Goal: Transaction & Acquisition: Purchase product/service

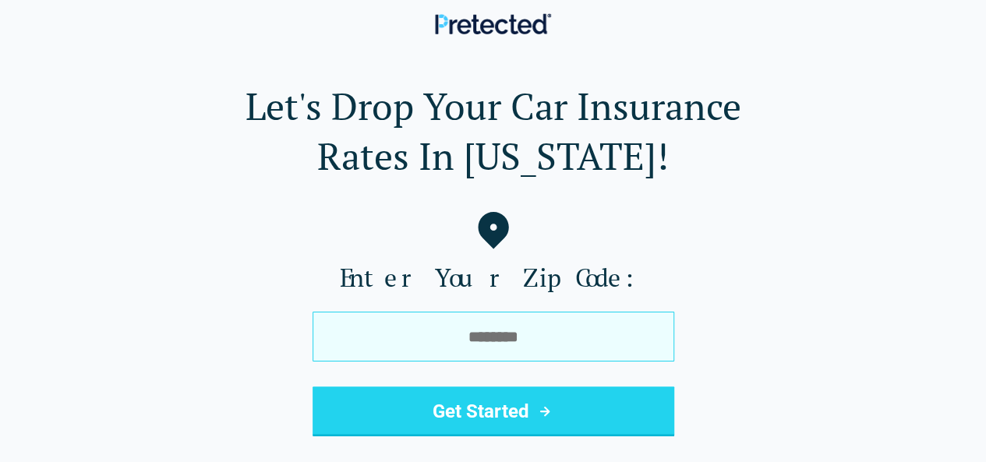
click at [589, 359] on input "tel" at bounding box center [494, 337] width 362 height 50
type input "*****"
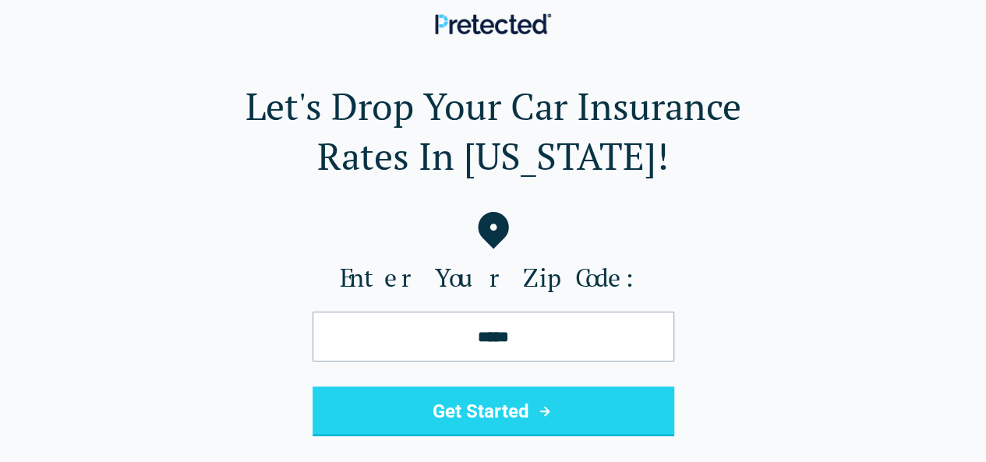
click at [466, 413] on button "Get Started" at bounding box center [494, 412] width 362 height 50
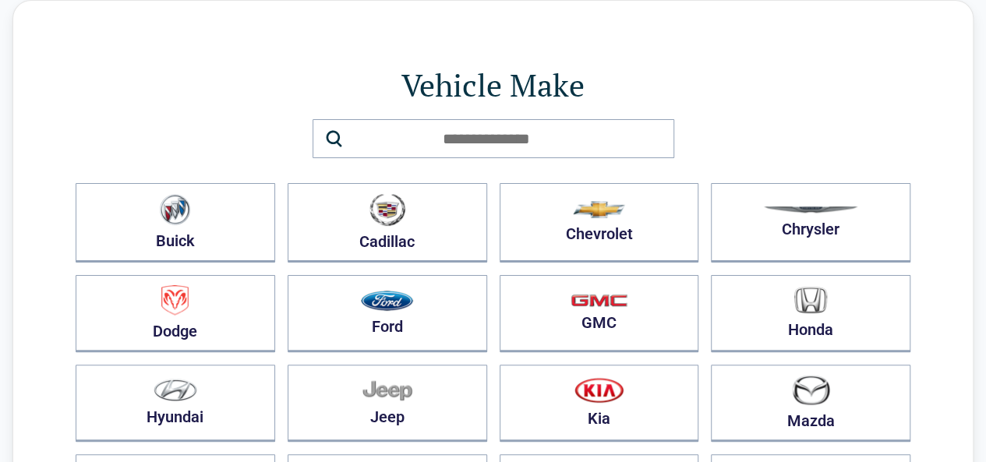
scroll to position [234, 0]
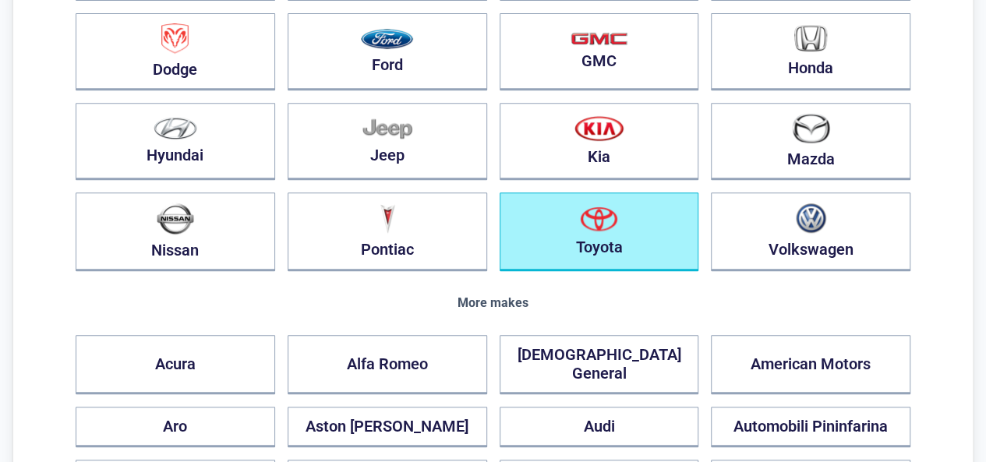
click at [595, 230] on button "Toyota" at bounding box center [600, 232] width 200 height 79
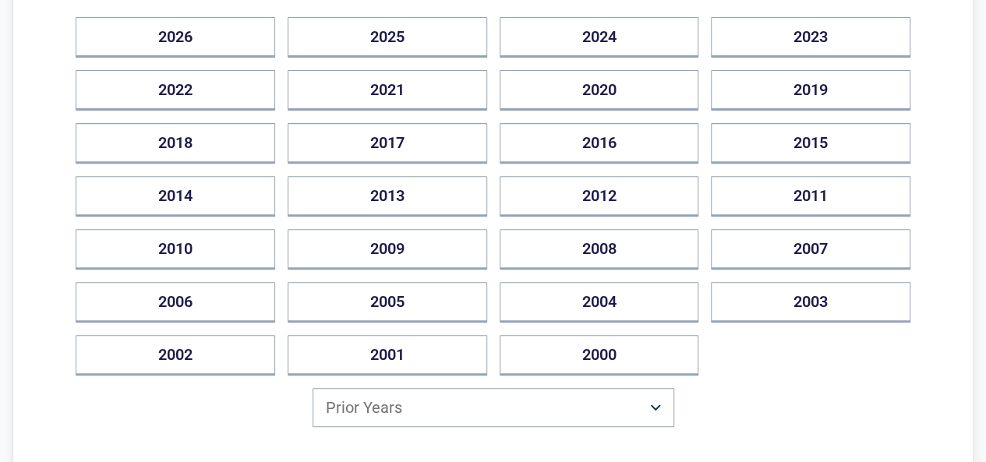
scroll to position [390, 0]
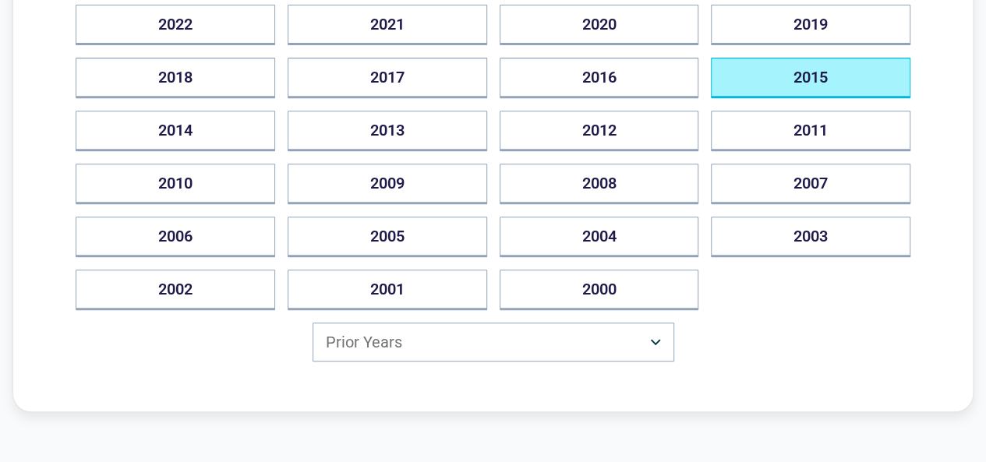
click at [769, 69] on button "2015" at bounding box center [811, 78] width 200 height 41
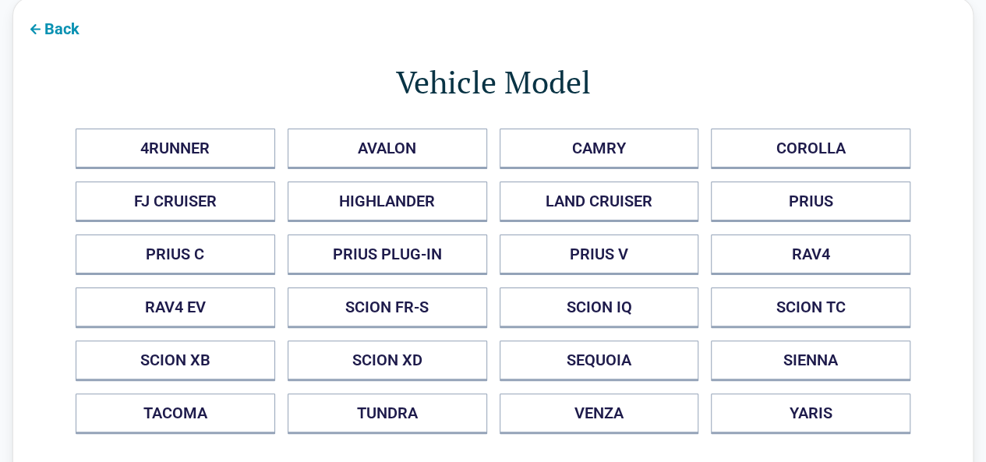
scroll to position [78, 0]
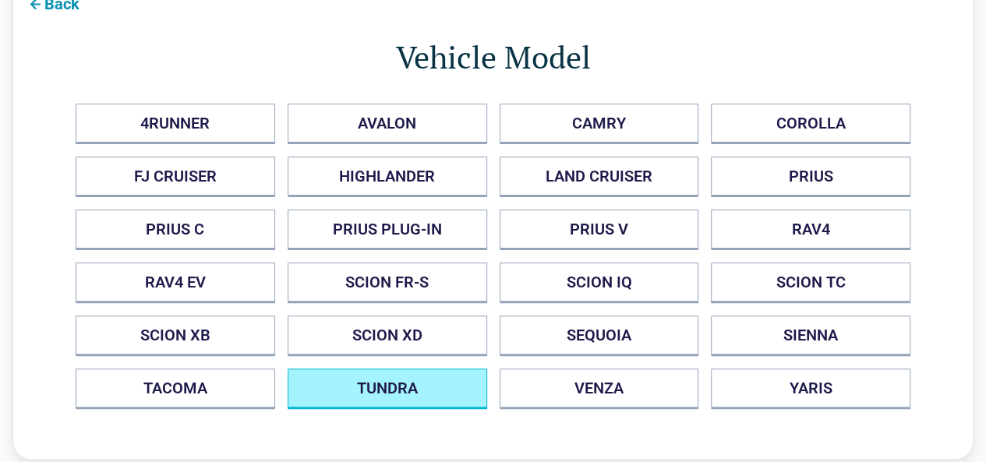
click at [351, 385] on button "TUNDRA" at bounding box center [388, 389] width 200 height 41
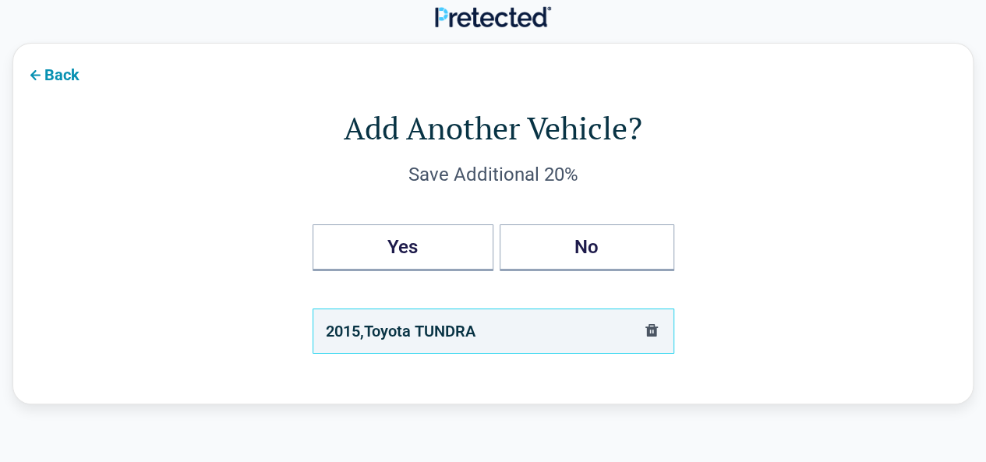
scroll to position [0, 0]
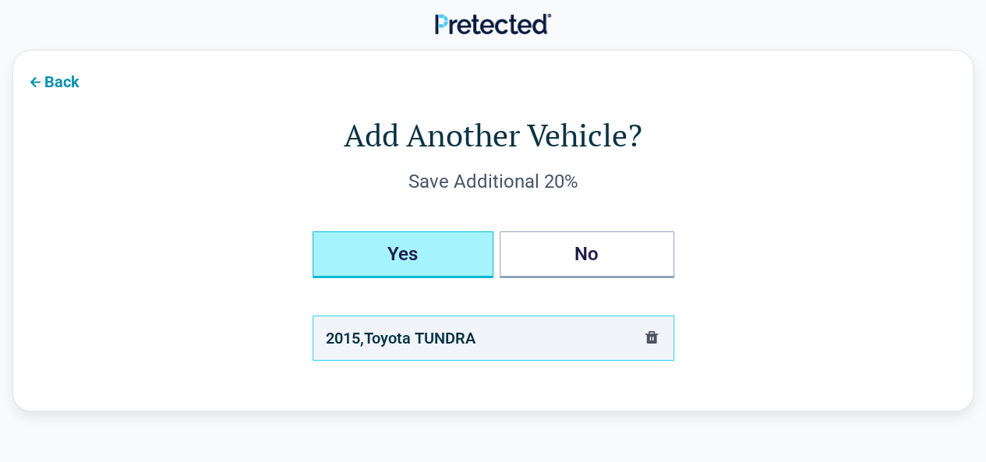
click at [444, 258] on button "Yes" at bounding box center [403, 255] width 181 height 47
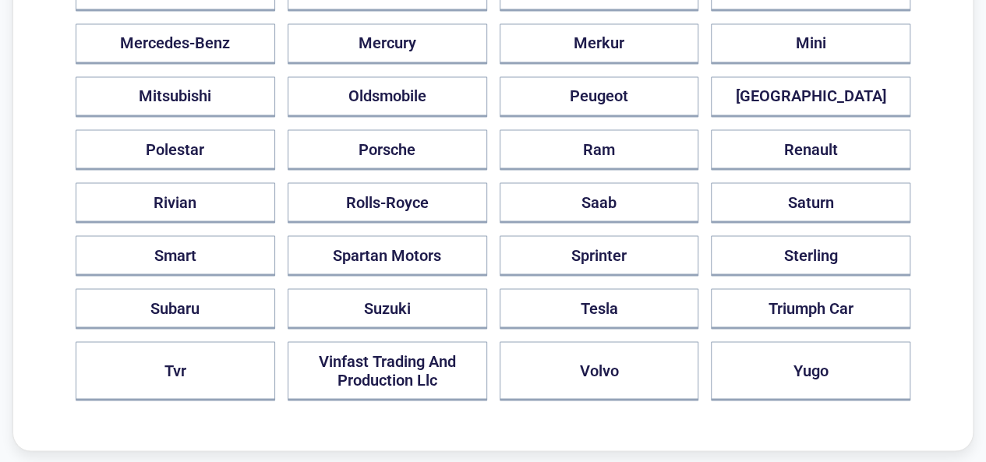
scroll to position [1404, 0]
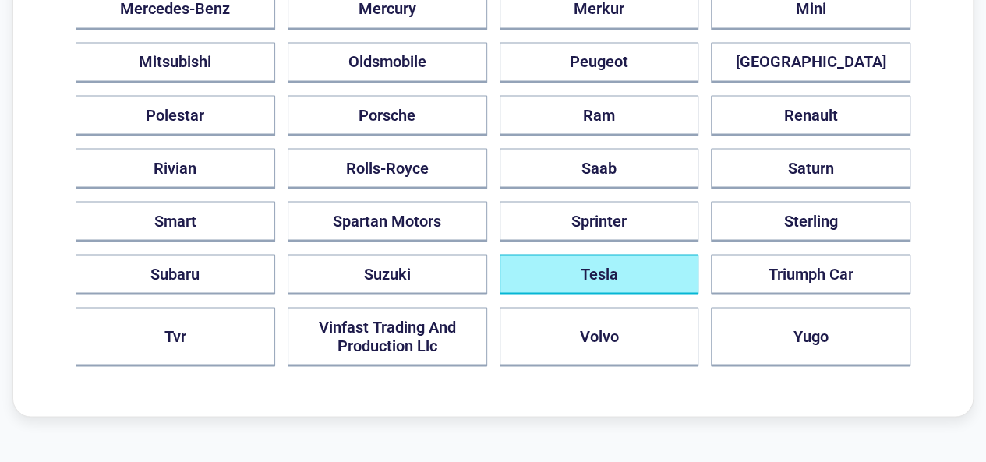
click at [579, 254] on button "Tesla" at bounding box center [600, 274] width 200 height 41
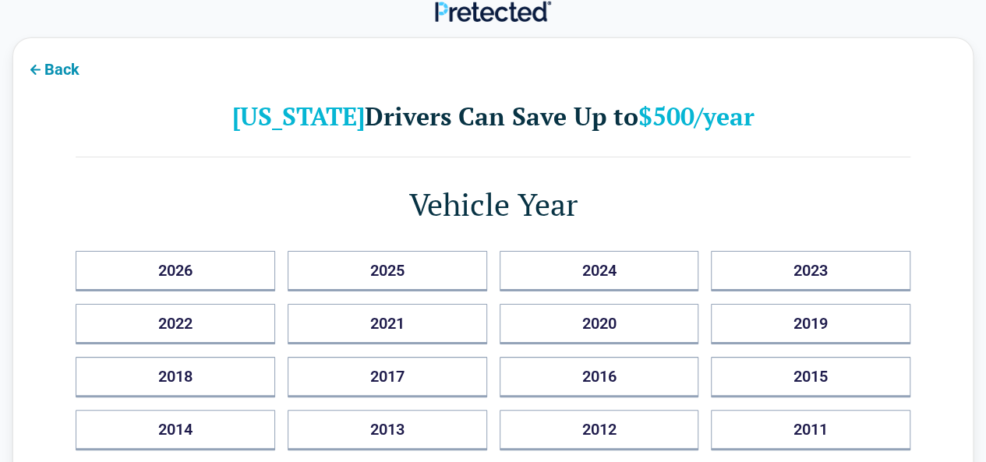
scroll to position [0, 0]
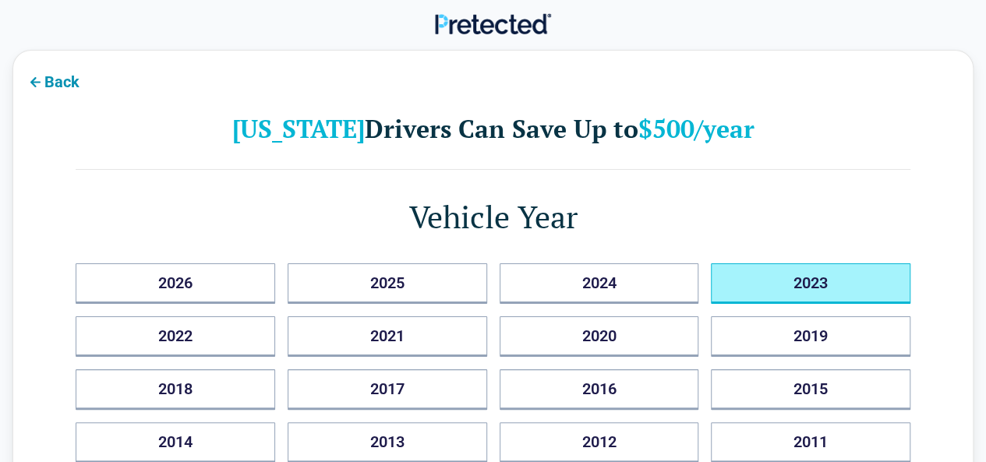
click at [858, 283] on button "2023" at bounding box center [811, 284] width 200 height 41
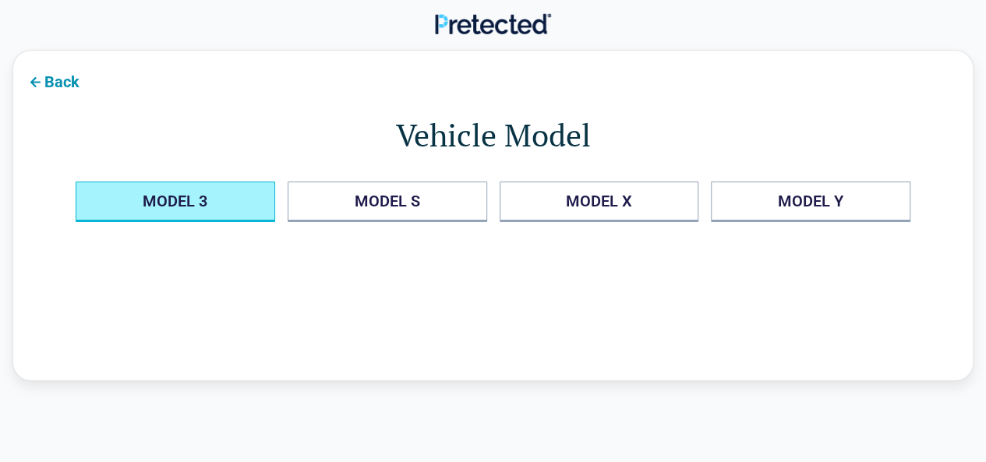
click at [187, 219] on 3 "MODEL 3" at bounding box center [176, 202] width 200 height 41
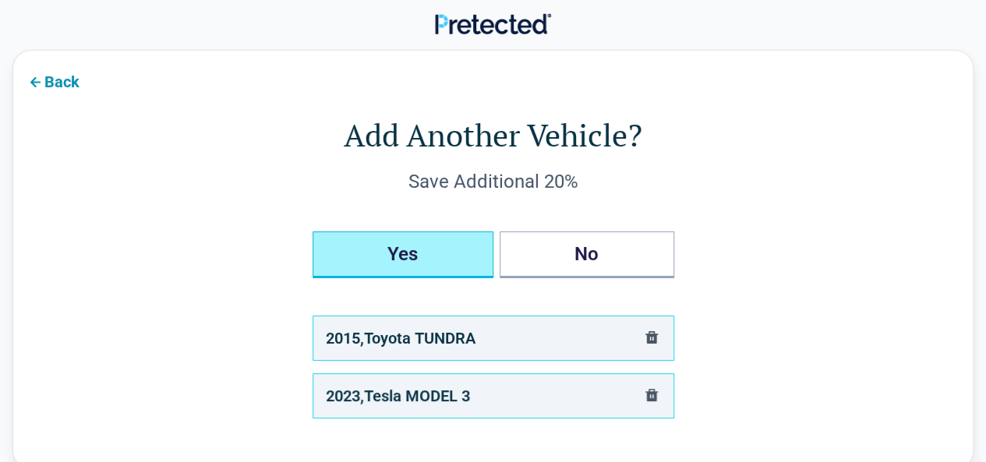
click at [325, 235] on button "Yes" at bounding box center [403, 255] width 181 height 47
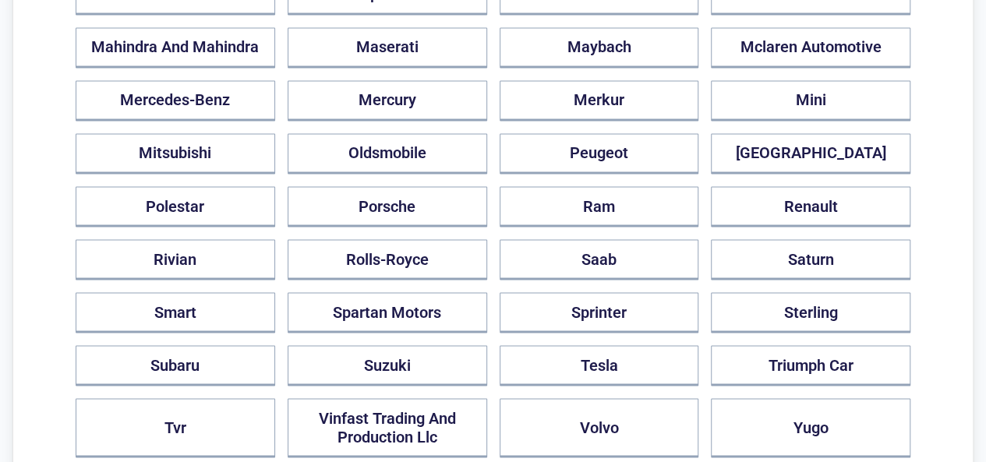
scroll to position [1326, 0]
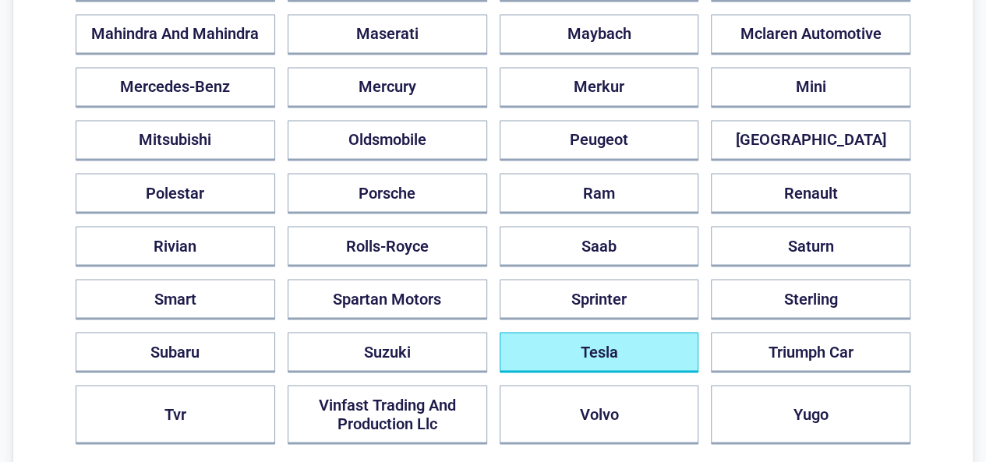
click at [577, 332] on button "Tesla" at bounding box center [600, 352] width 200 height 41
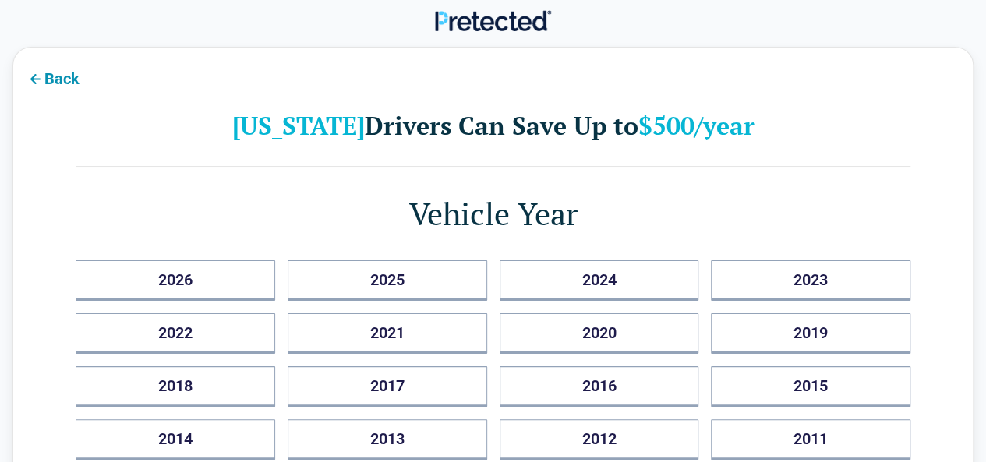
scroll to position [0, 0]
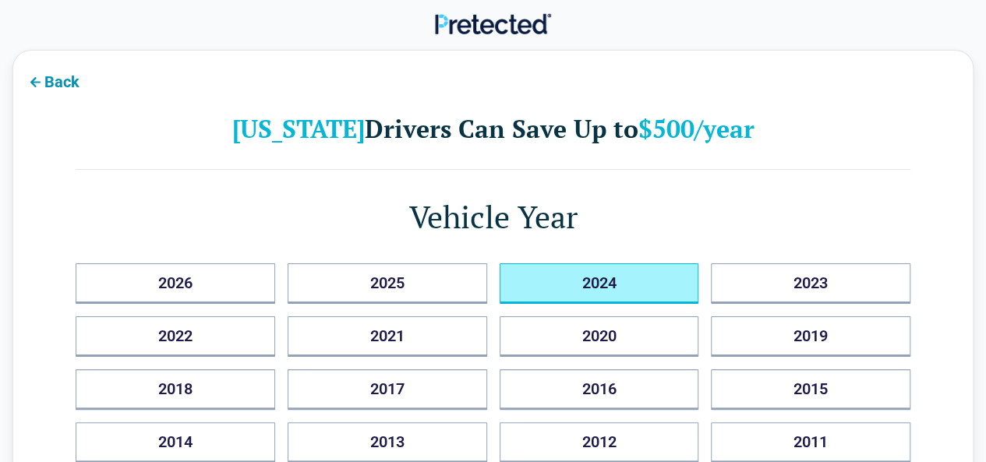
click at [608, 289] on button "2024" at bounding box center [600, 284] width 200 height 41
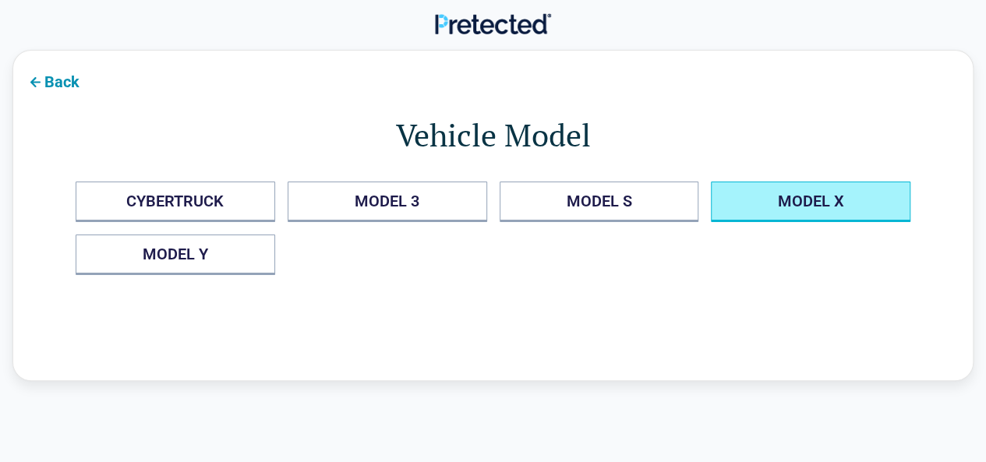
click at [755, 213] on X "MODEL X" at bounding box center [811, 202] width 200 height 41
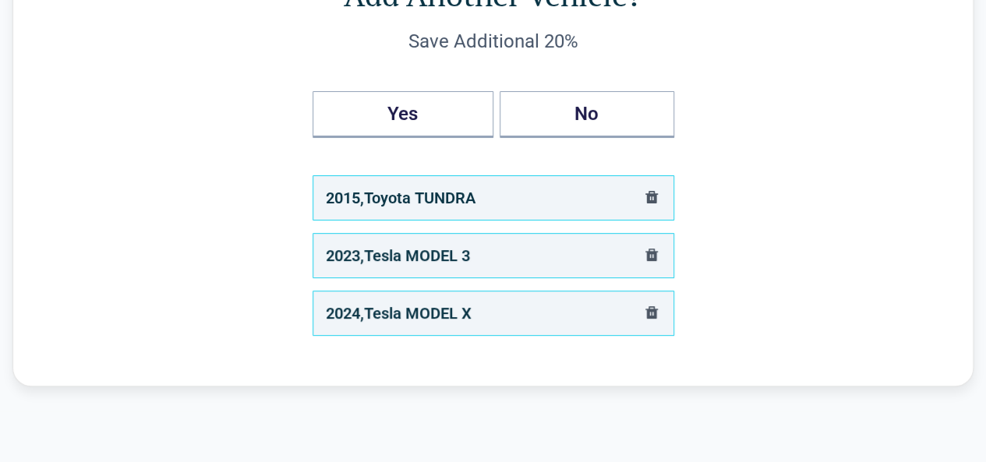
scroll to position [156, 0]
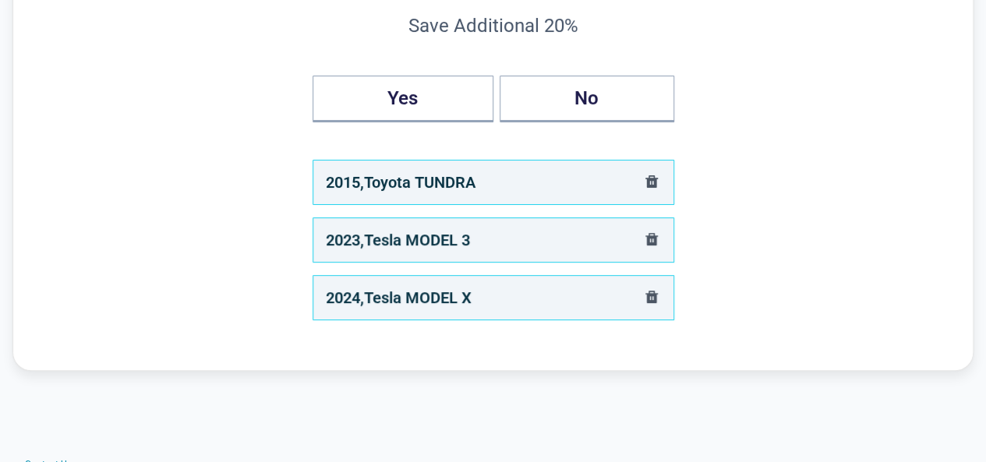
click at [652, 299] on icon "delete" at bounding box center [652, 297] width 12 height 12
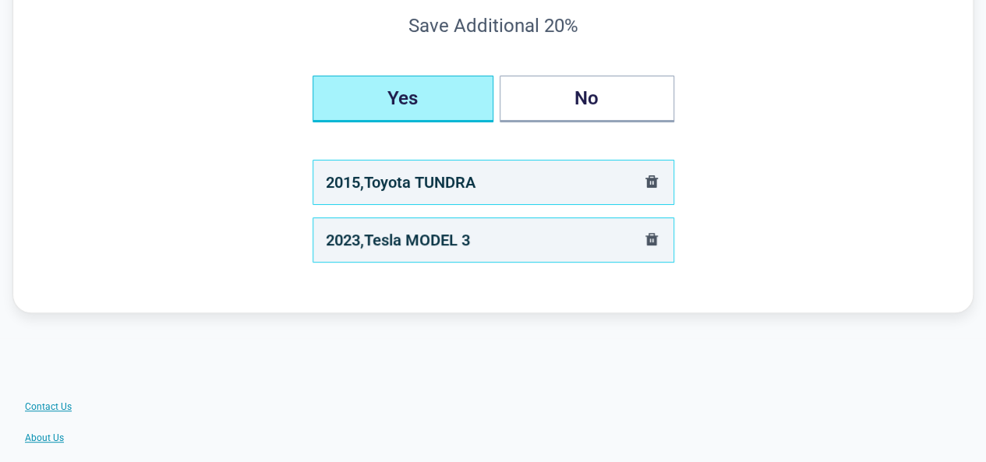
click at [391, 104] on button "Yes" at bounding box center [403, 99] width 181 height 47
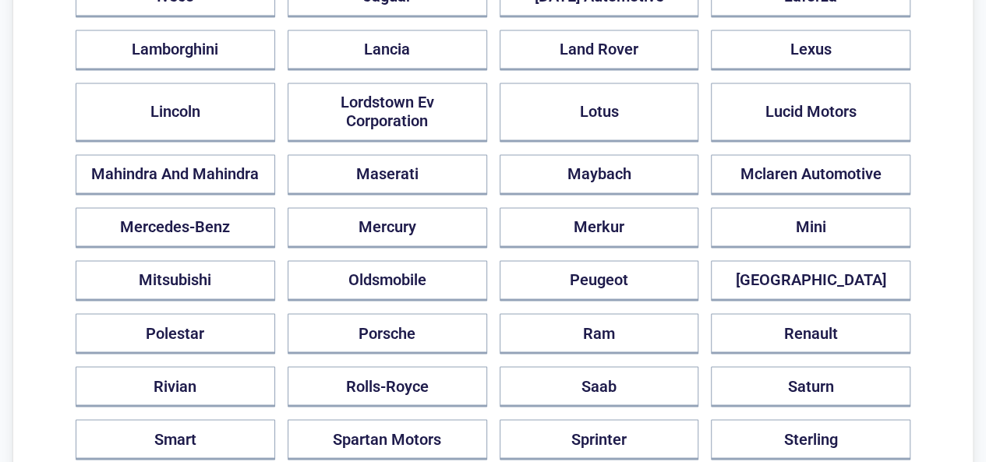
scroll to position [1248, 0]
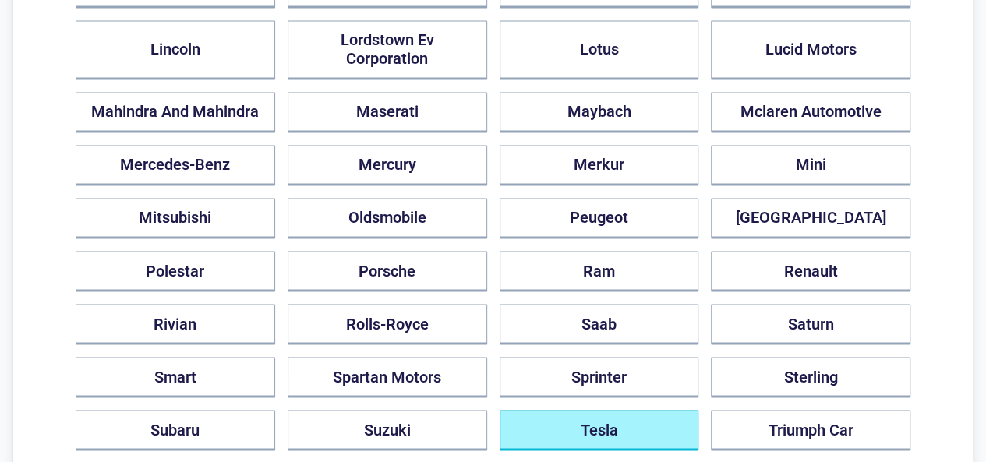
click at [540, 410] on button "Tesla" at bounding box center [600, 430] width 200 height 41
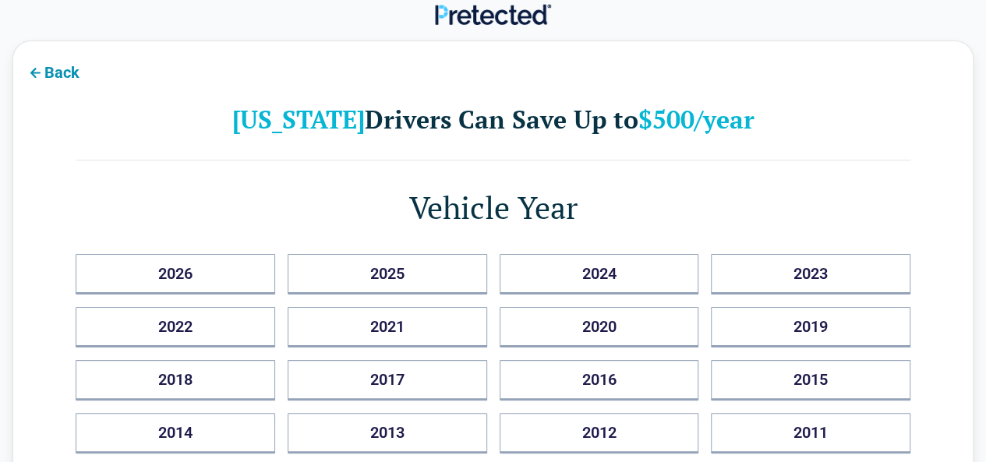
scroll to position [0, 0]
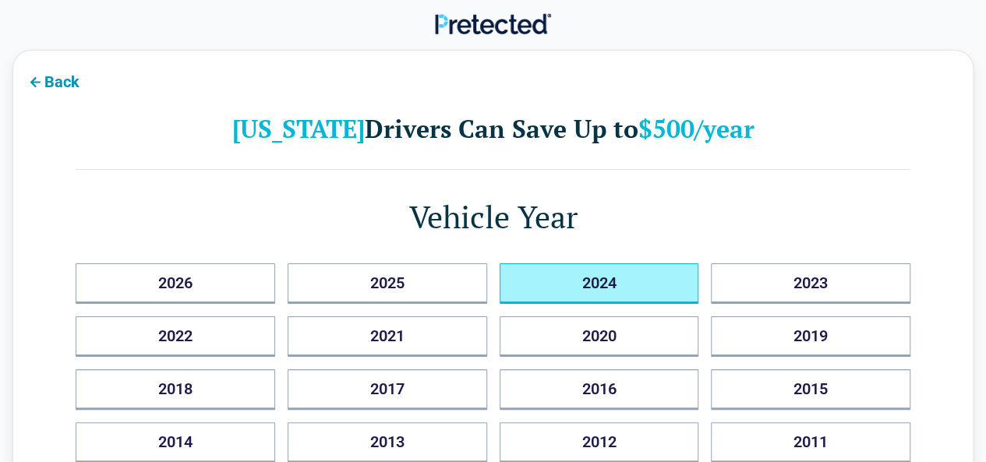
click at [574, 283] on button "2024" at bounding box center [600, 284] width 200 height 41
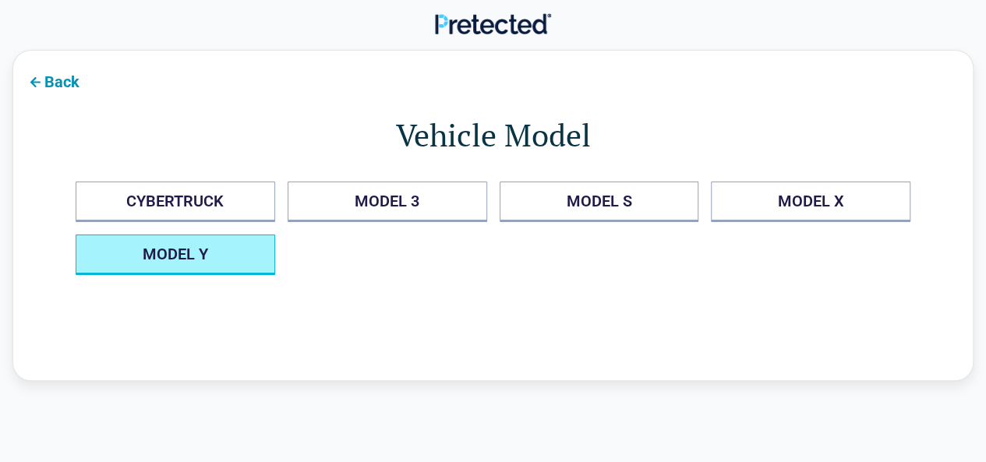
click at [193, 253] on Y "MODEL Y" at bounding box center [176, 255] width 200 height 41
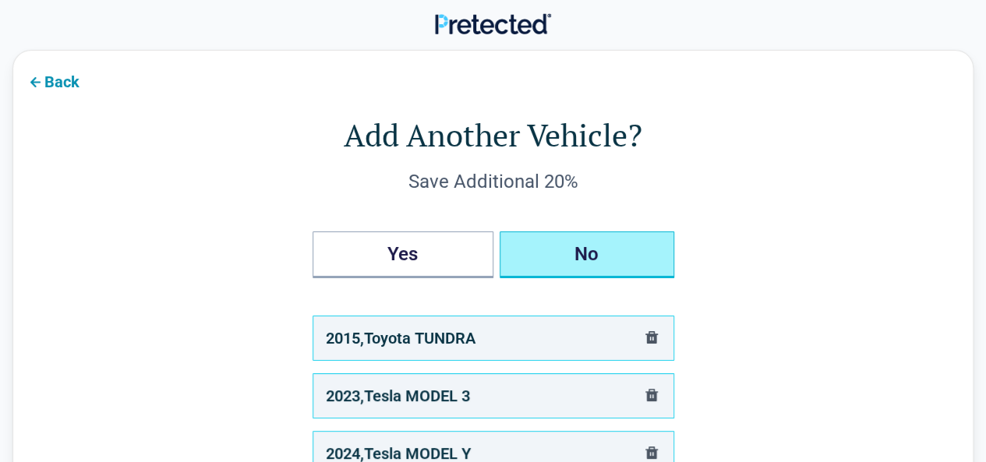
click at [549, 264] on button "No" at bounding box center [587, 255] width 175 height 47
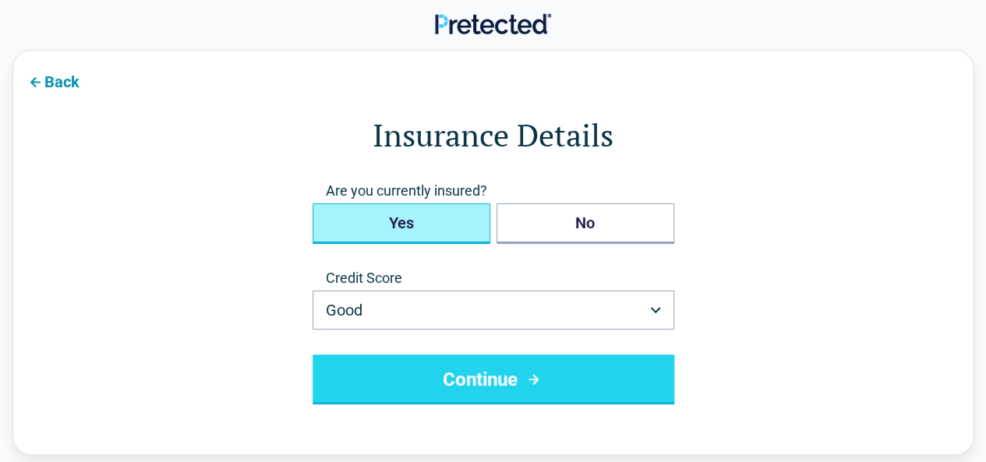
click at [457, 231] on button "Yes" at bounding box center [402, 224] width 178 height 41
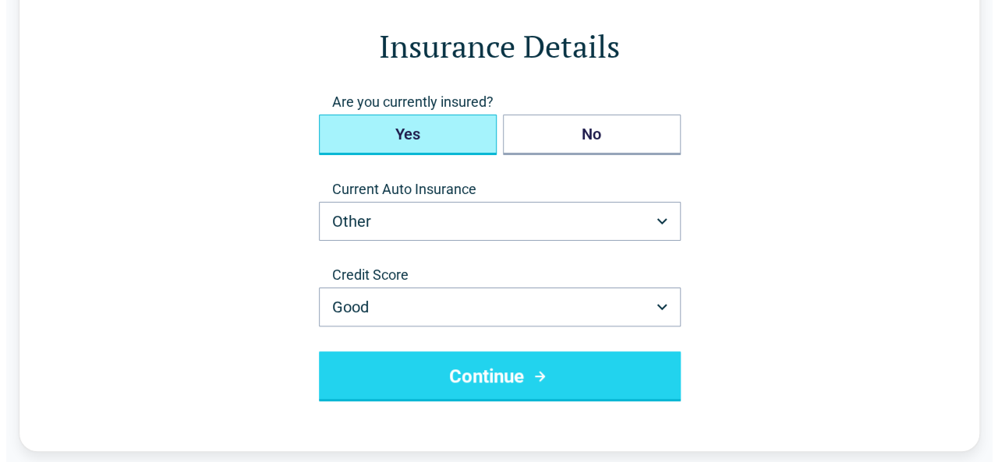
scroll to position [156, 0]
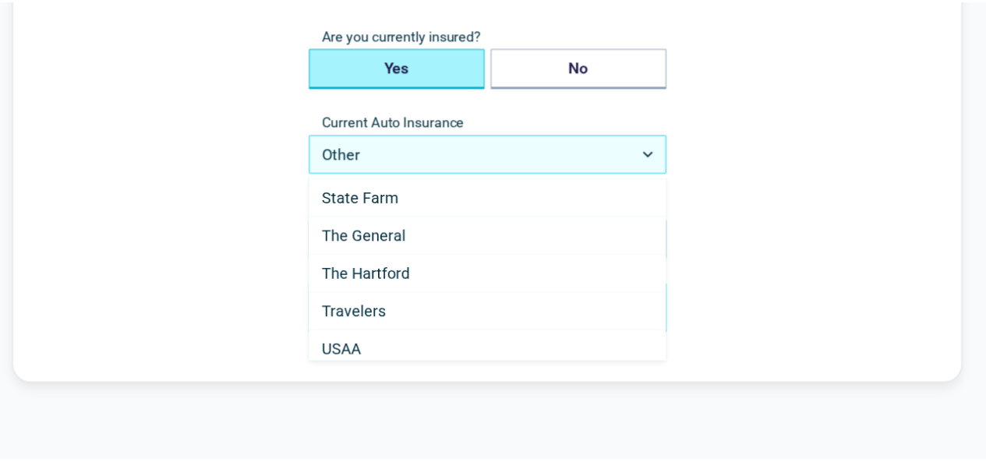
scroll to position [758, 0]
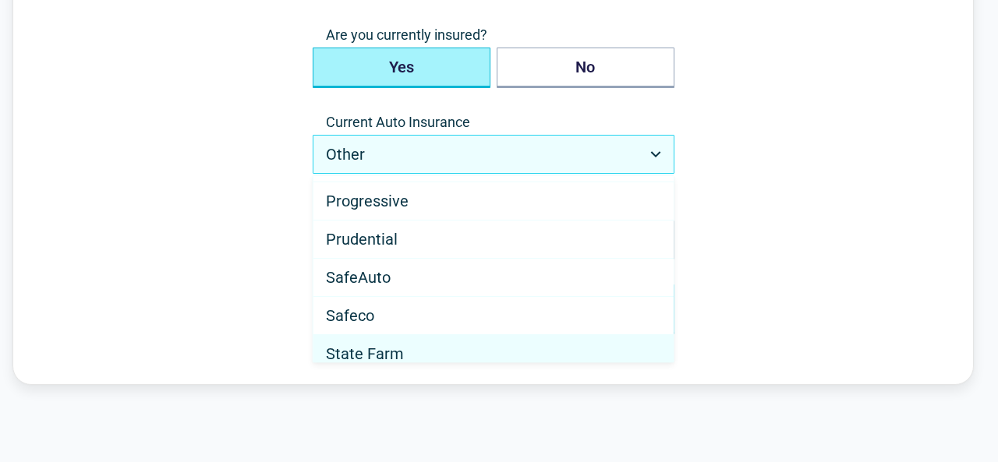
select select "**********"
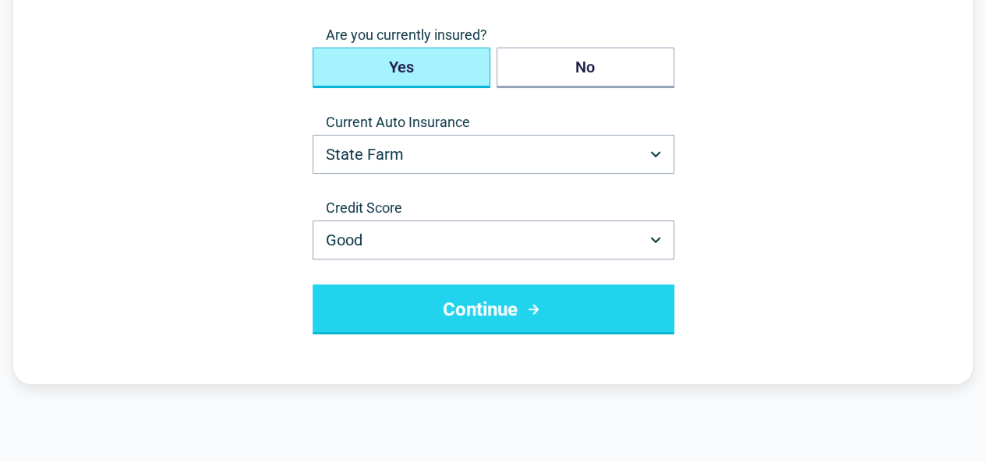
click at [477, 305] on button "Continue" at bounding box center [494, 310] width 362 height 50
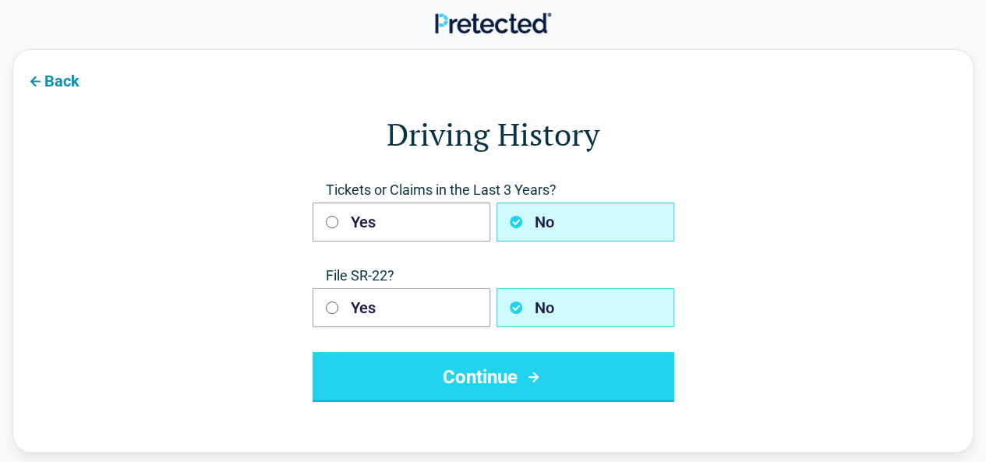
scroll to position [0, 0]
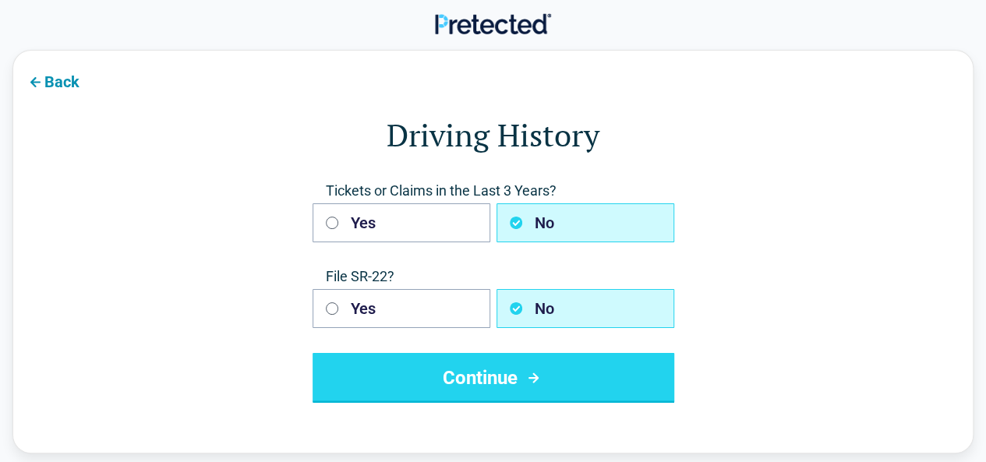
click at [480, 374] on button "Continue" at bounding box center [494, 378] width 362 height 50
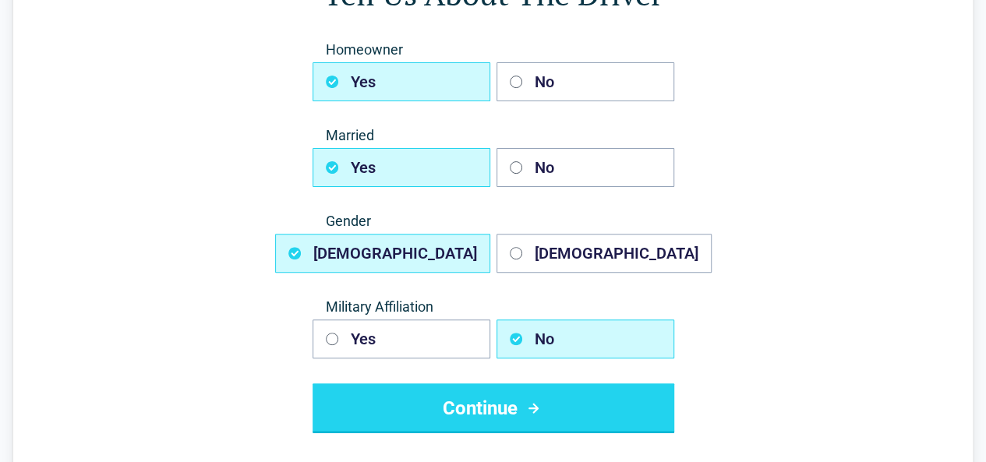
scroll to position [156, 0]
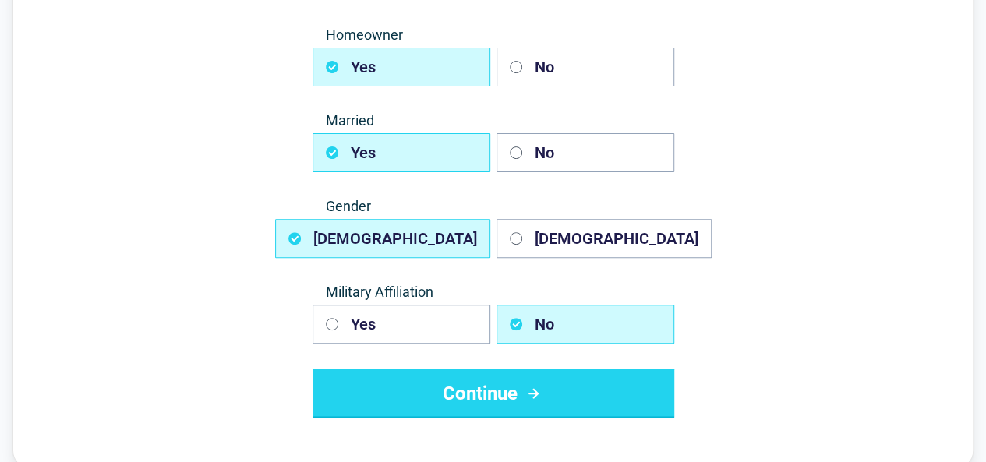
click at [480, 372] on button "Continue" at bounding box center [494, 394] width 362 height 50
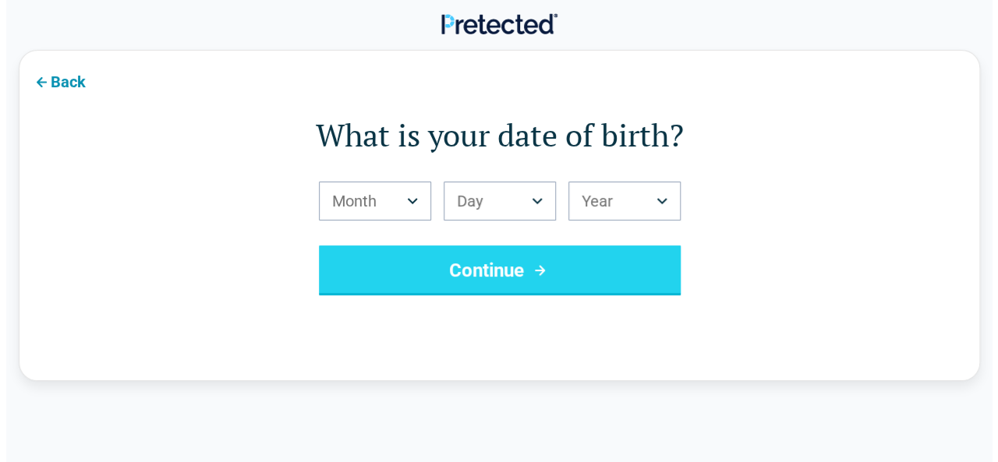
scroll to position [0, 0]
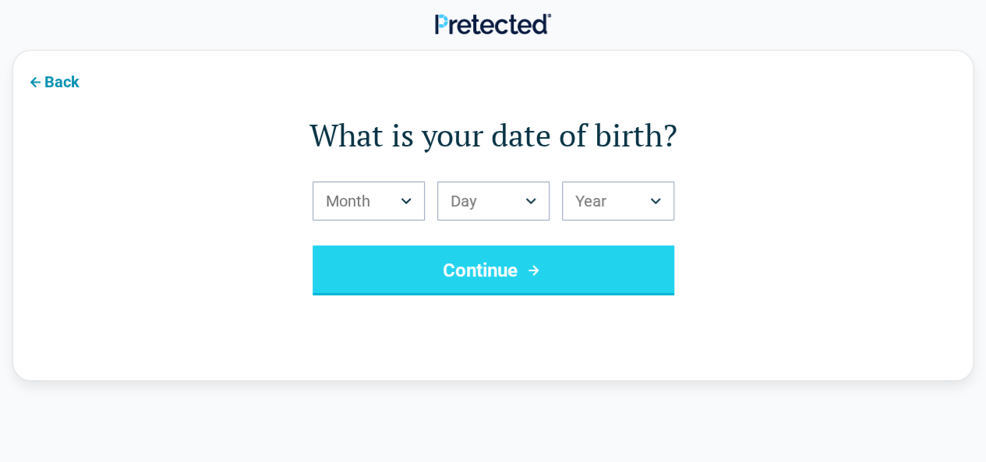
click at [529, 272] on icon "submit" at bounding box center [533, 270] width 19 height 19
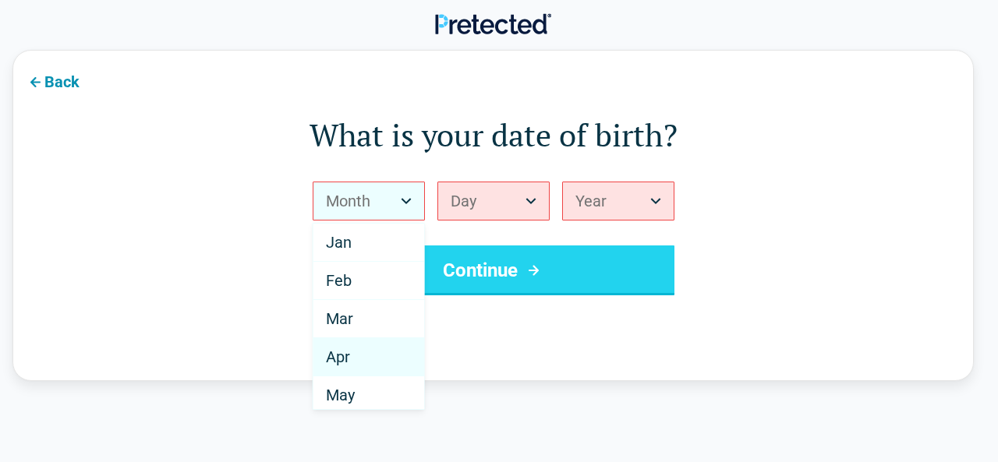
select select "*"
drag, startPoint x: 352, startPoint y: 366, endPoint x: 470, endPoint y: 218, distance: 189.7
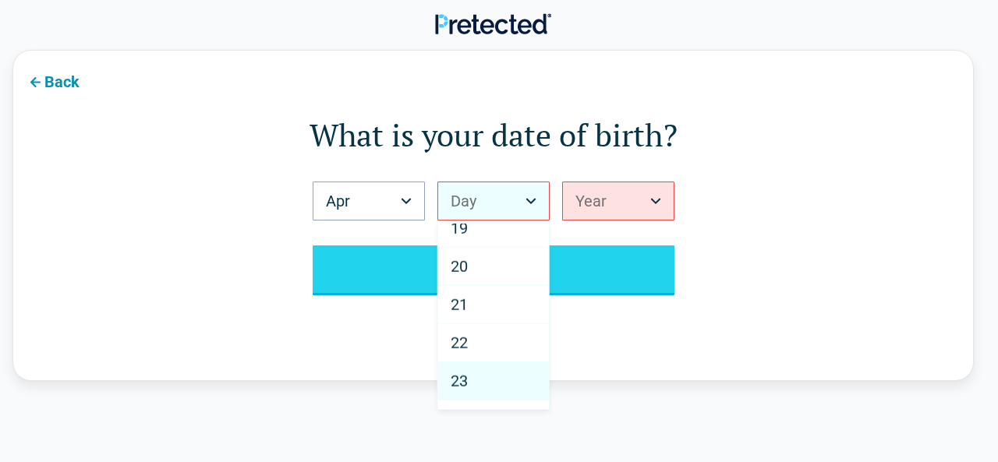
scroll to position [936, 0]
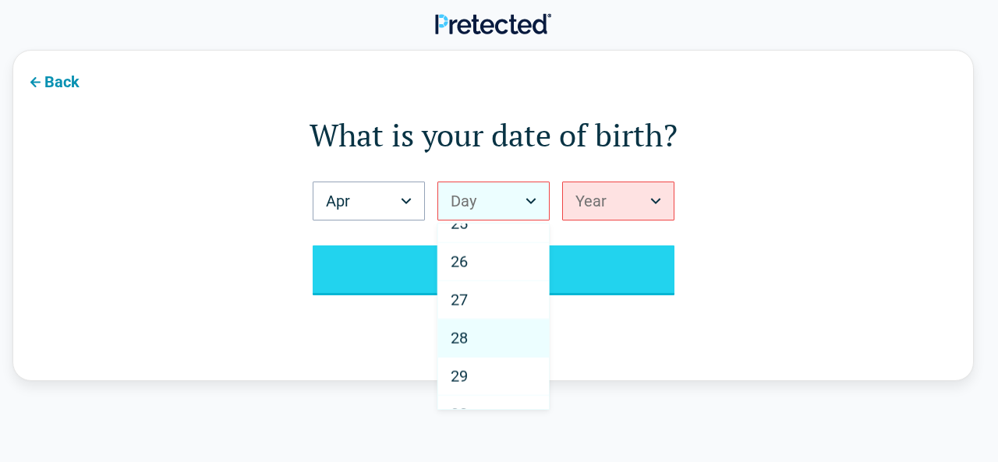
select select "**"
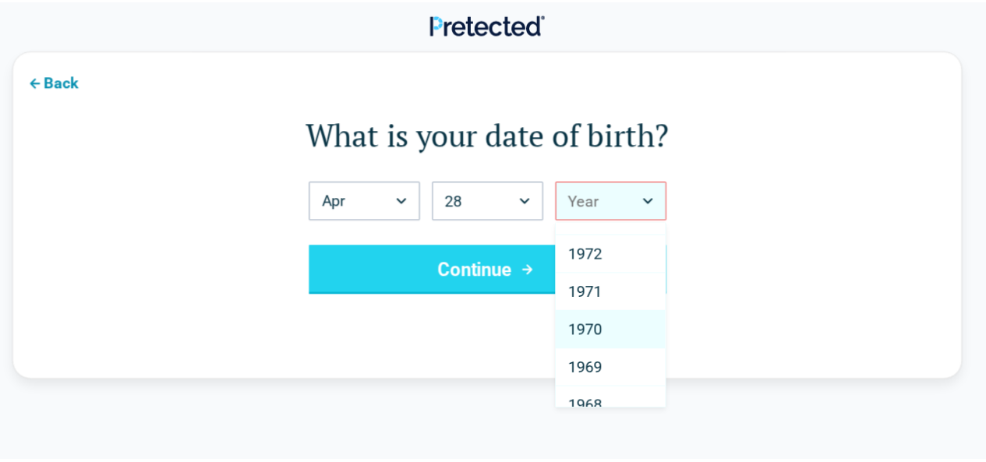
scroll to position [1404, 0]
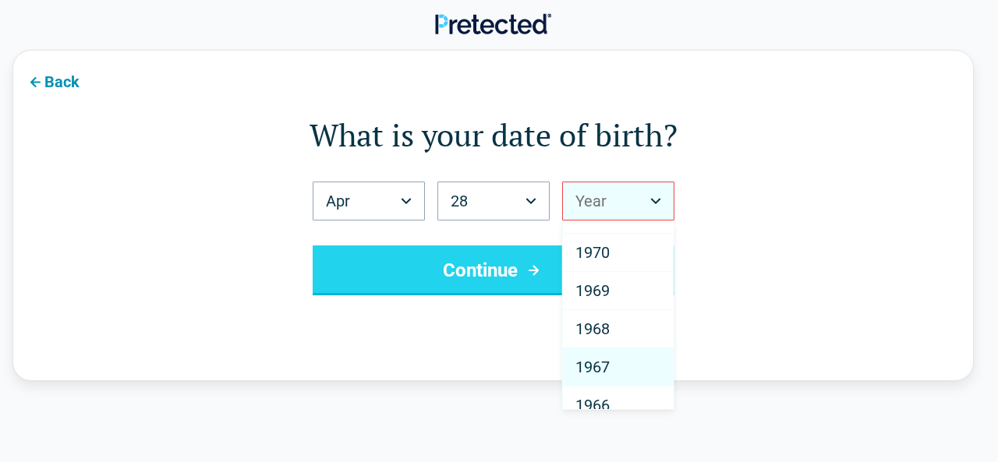
select select "****"
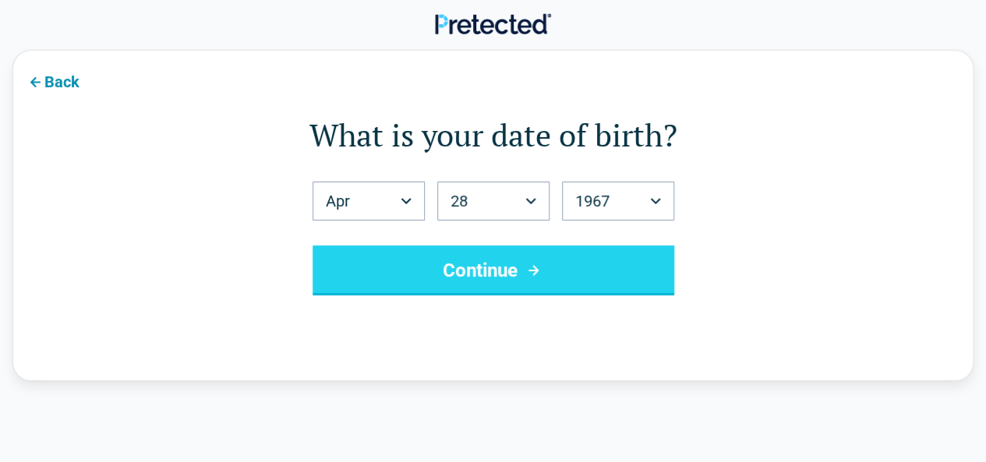
click at [628, 277] on button "Continue" at bounding box center [494, 271] width 362 height 50
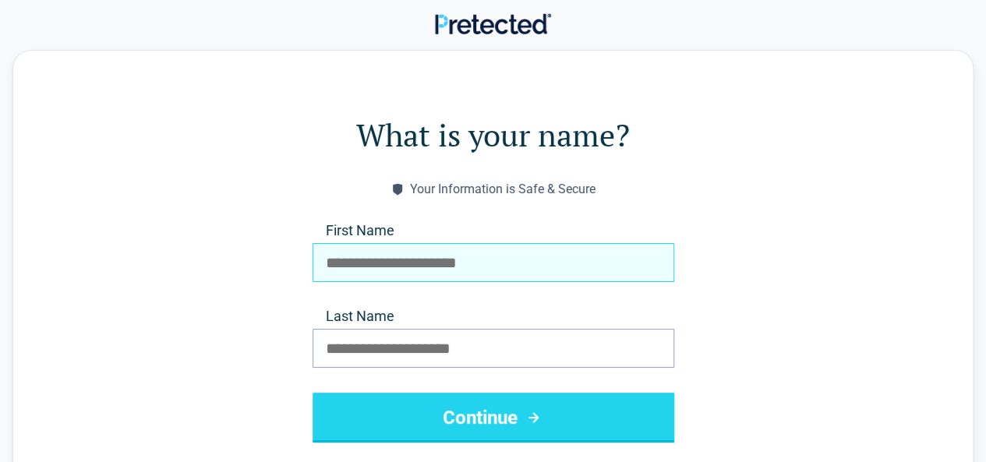
click at [630, 269] on input "First Name" at bounding box center [494, 262] width 362 height 39
type input "*****"
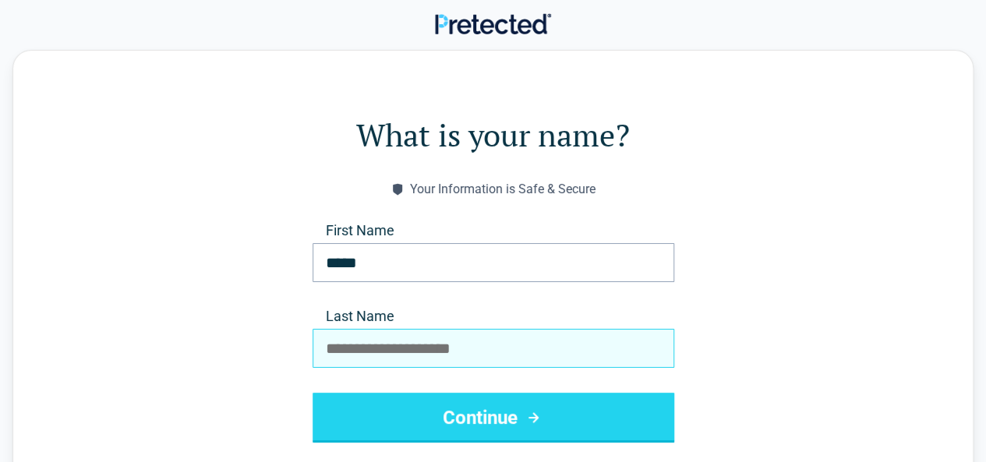
click at [414, 330] on input "Last Name" at bounding box center [494, 348] width 362 height 39
type input "**********"
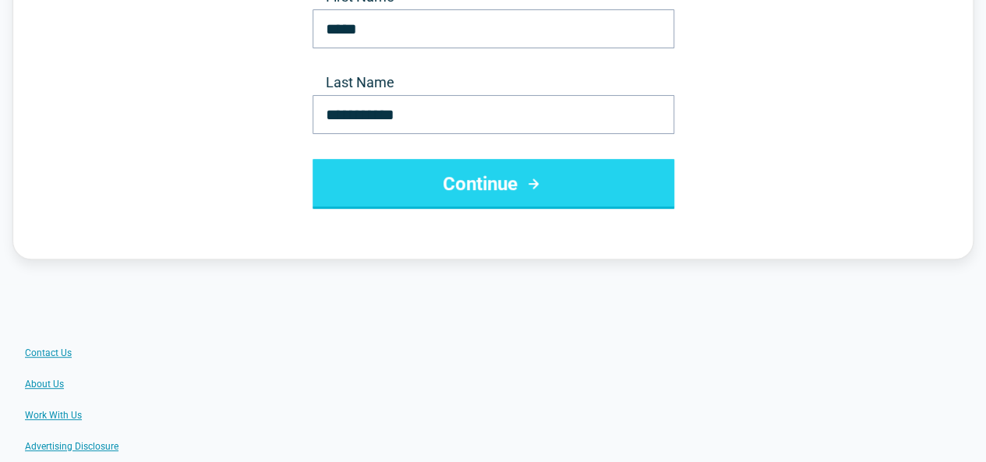
click at [508, 196] on button "Continue" at bounding box center [494, 184] width 362 height 50
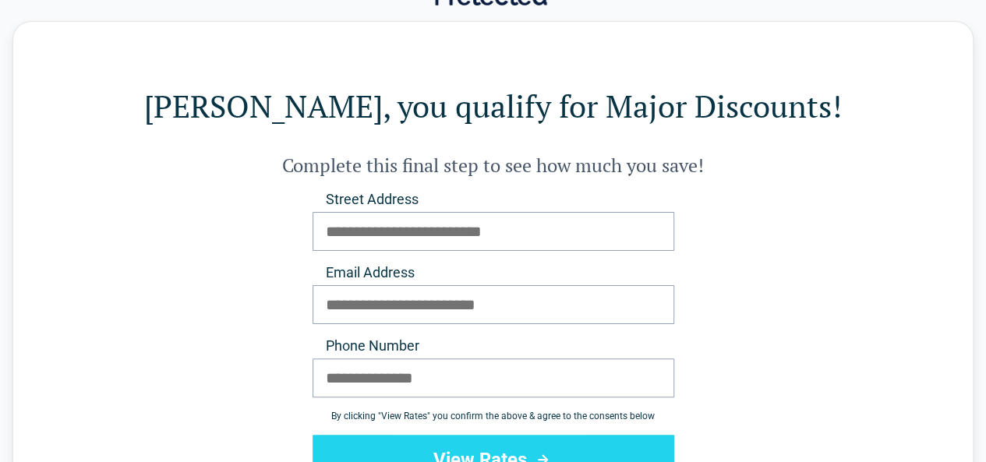
scroll to position [0, 0]
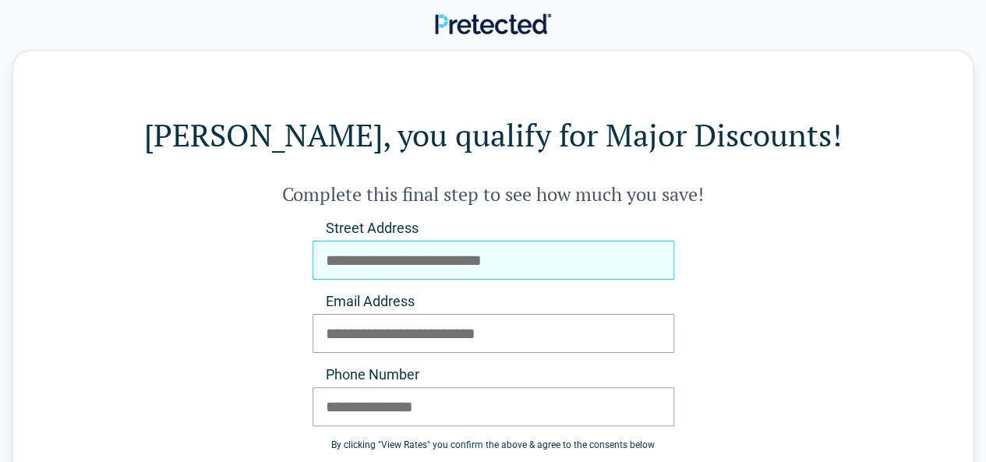
click at [359, 263] on input "Street Address" at bounding box center [494, 260] width 362 height 39
type input "**********"
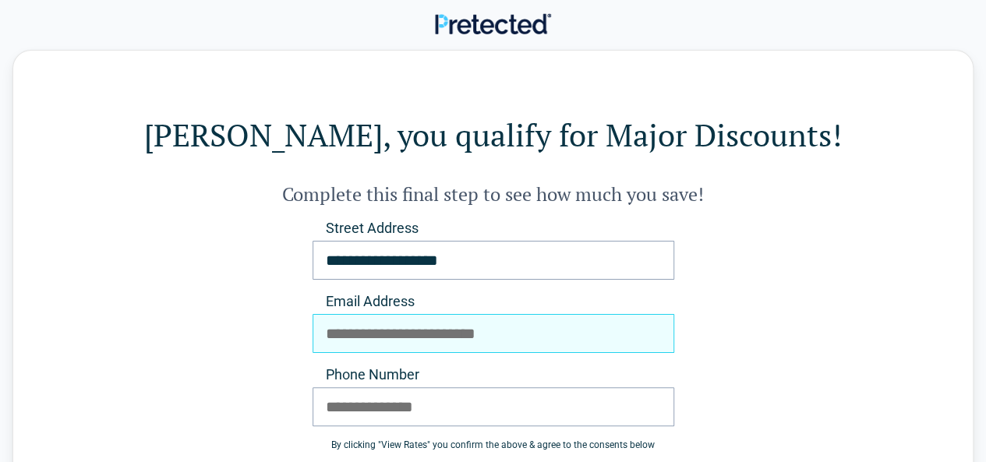
type input "**********"
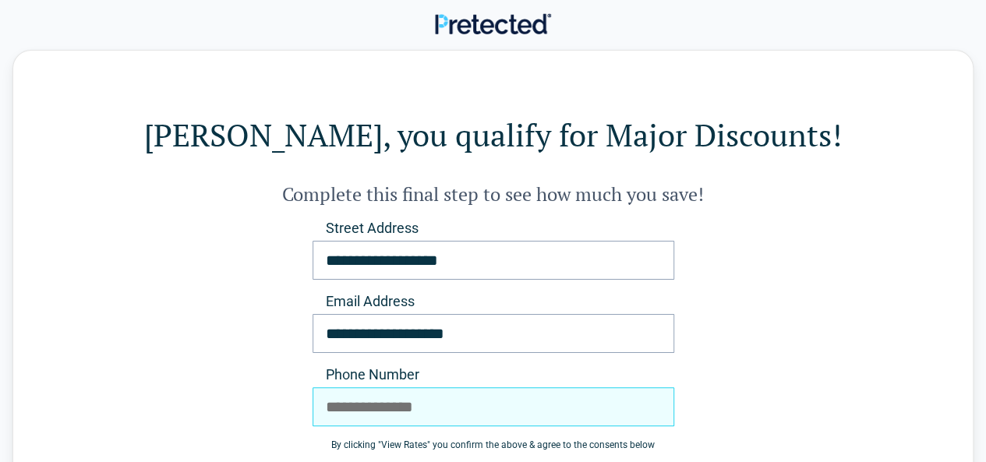
type input "**********"
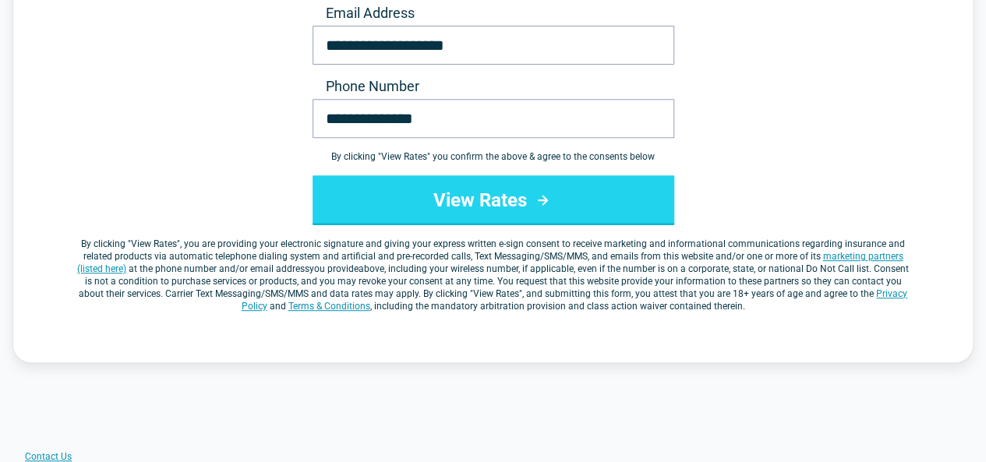
scroll to position [312, 0]
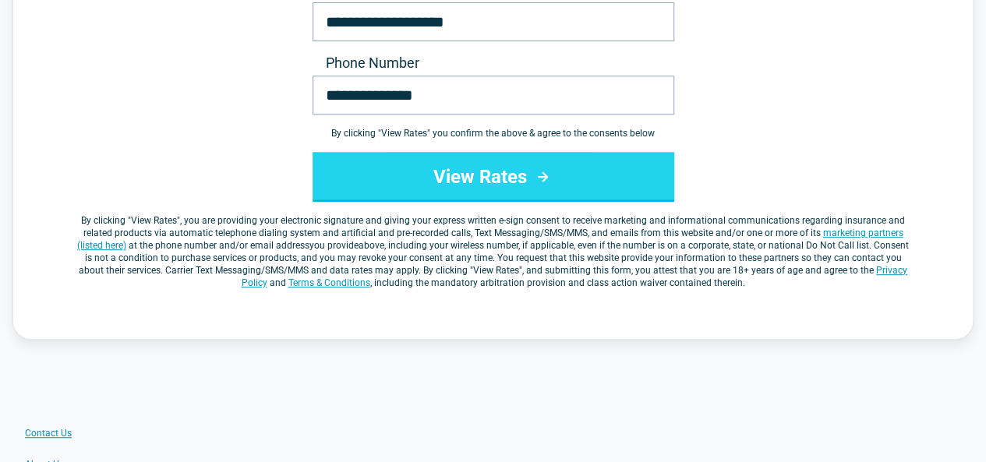
click at [464, 175] on button "View Rates" at bounding box center [494, 177] width 362 height 50
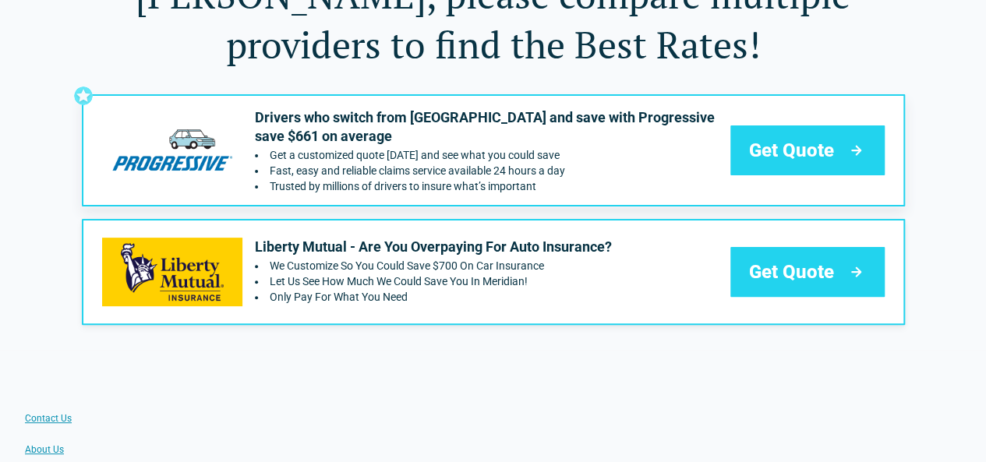
scroll to position [81, 0]
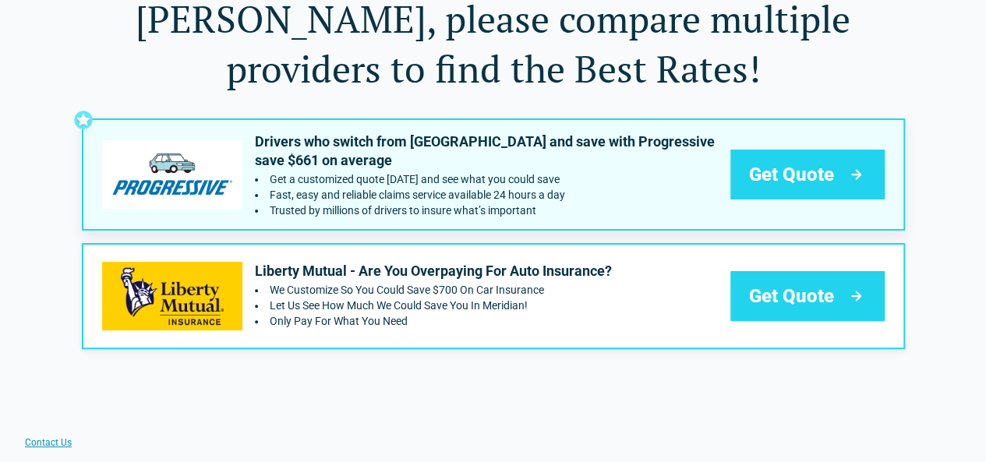
click at [789, 183] on span "Get Quote" at bounding box center [791, 174] width 85 height 25
